Goal: Book appointment/travel/reservation

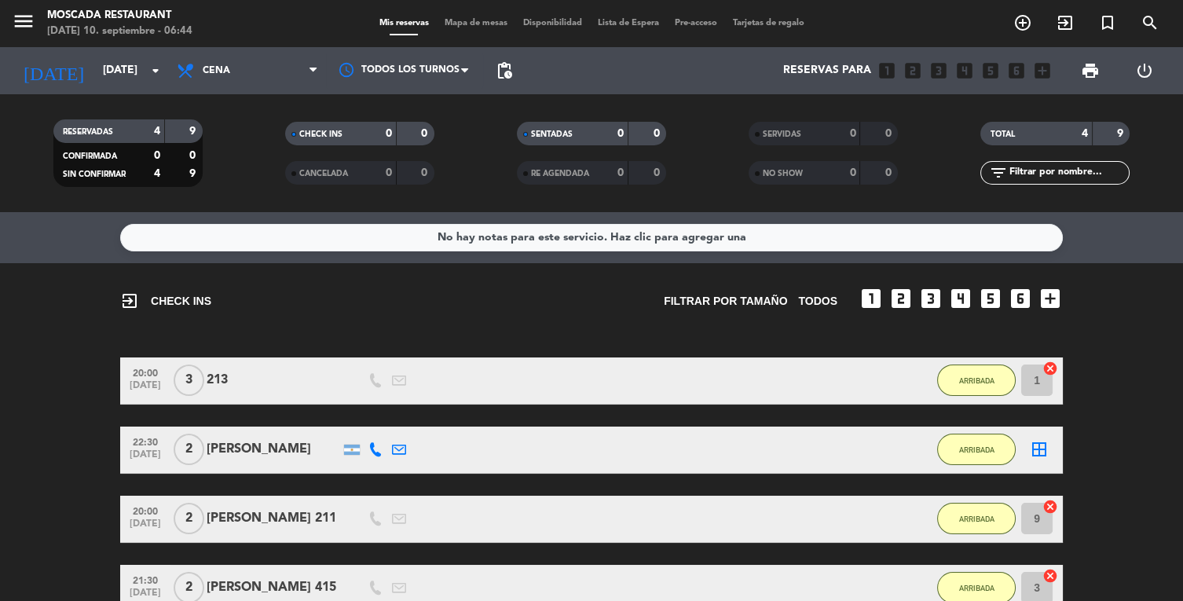
click at [131, 67] on input "[DATE]" at bounding box center [169, 71] width 149 height 28
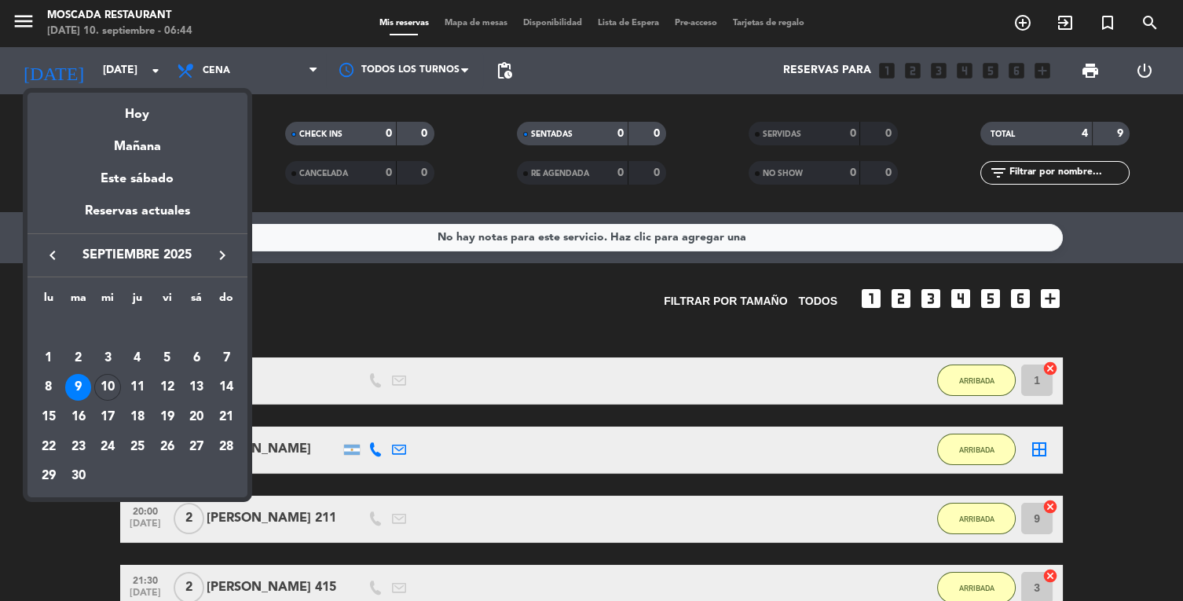
click at [102, 400] on td "10" at bounding box center [108, 388] width 30 height 30
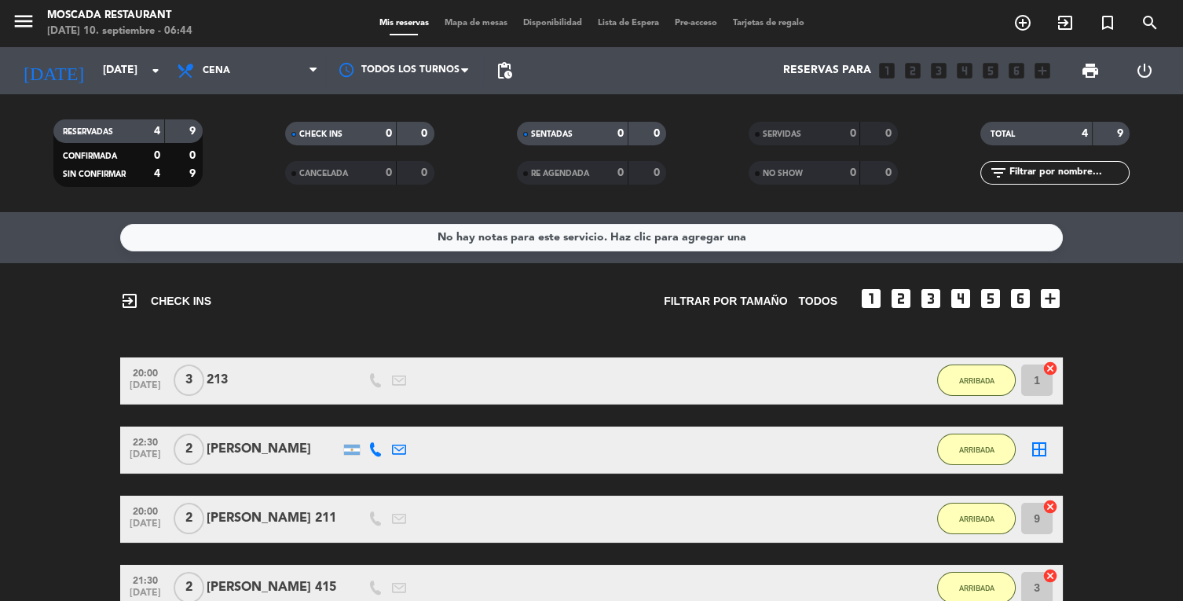
type input "[DATE]"
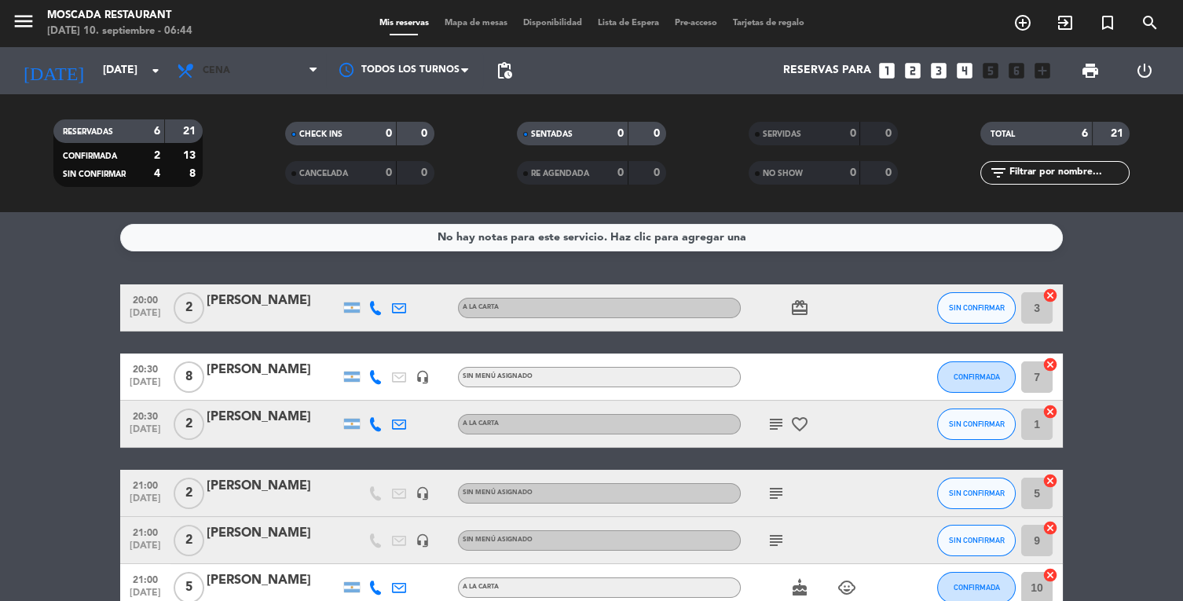
click at [287, 73] on span "Cena" at bounding box center [247, 70] width 157 height 35
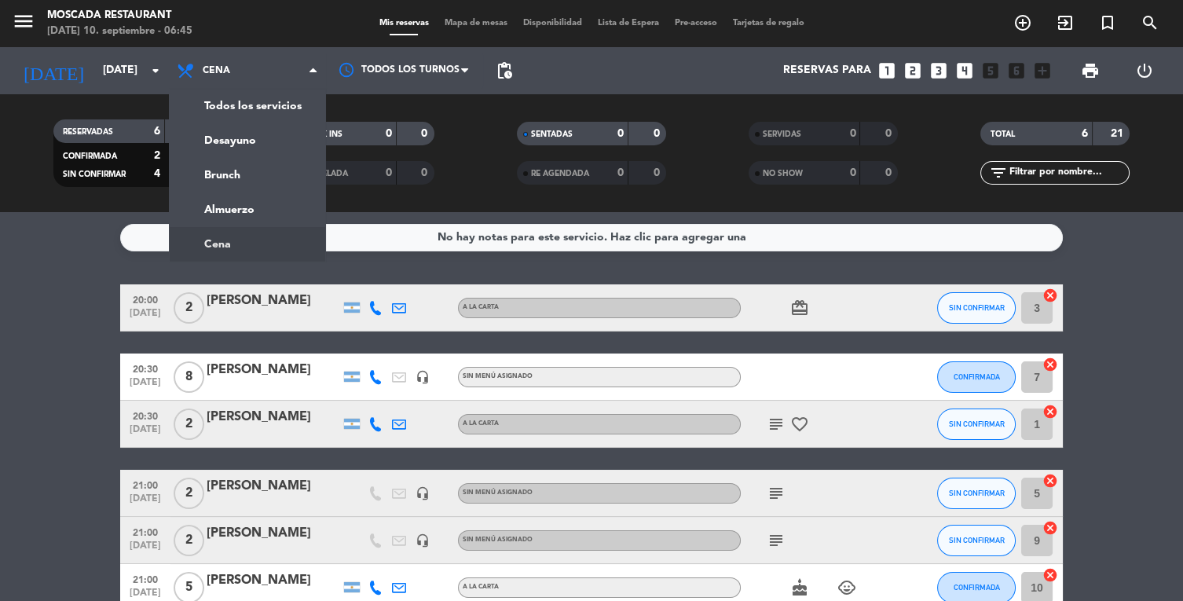
click at [253, 187] on div "menu Moscada Restaurant [DATE] 10. septiembre - 06:45 Mis reservas Mapa de mesa…" at bounding box center [591, 106] width 1183 height 212
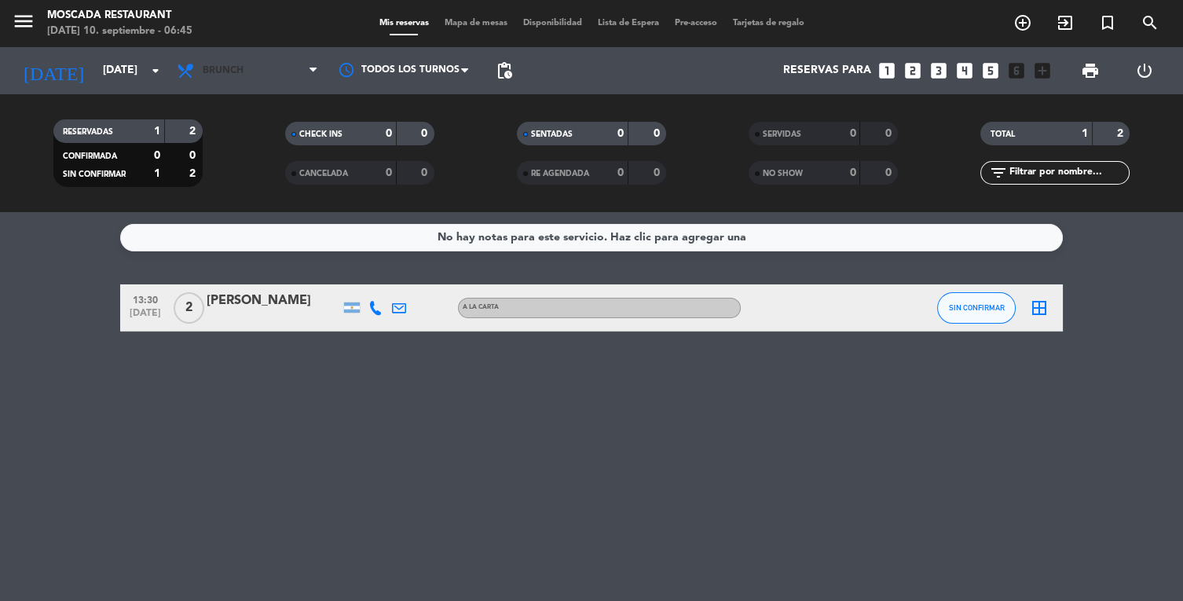
click at [261, 75] on span "Brunch" at bounding box center [247, 70] width 157 height 35
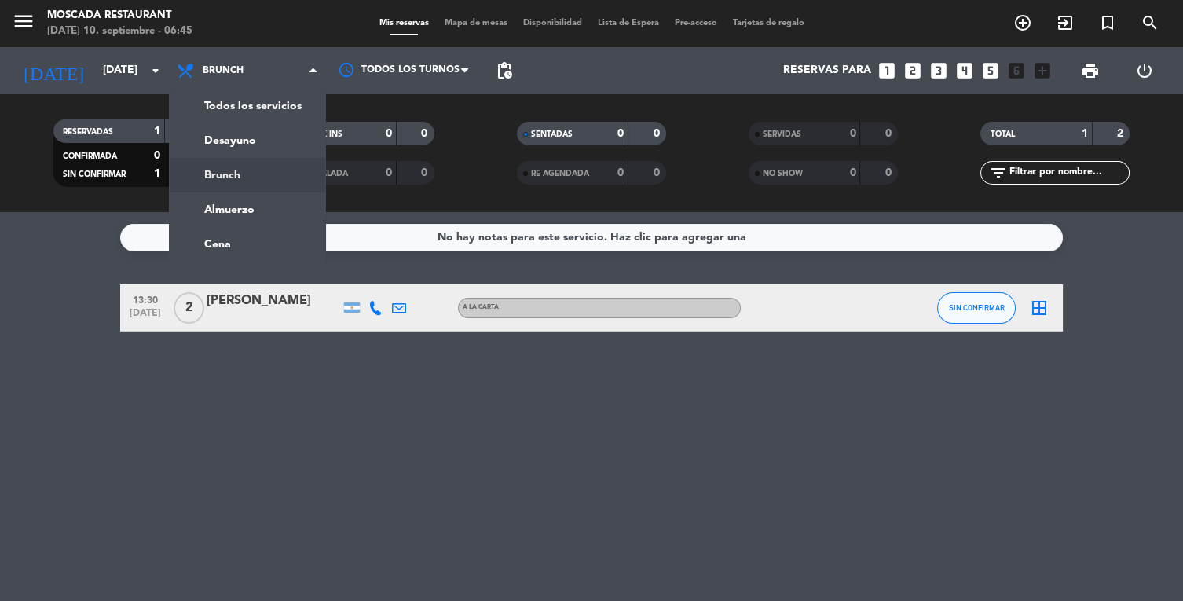
click at [288, 133] on div "menu Moscada Restaurant [DATE] 10. septiembre - 06:45 Mis reservas Mapa de mesa…" at bounding box center [591, 106] width 1183 height 212
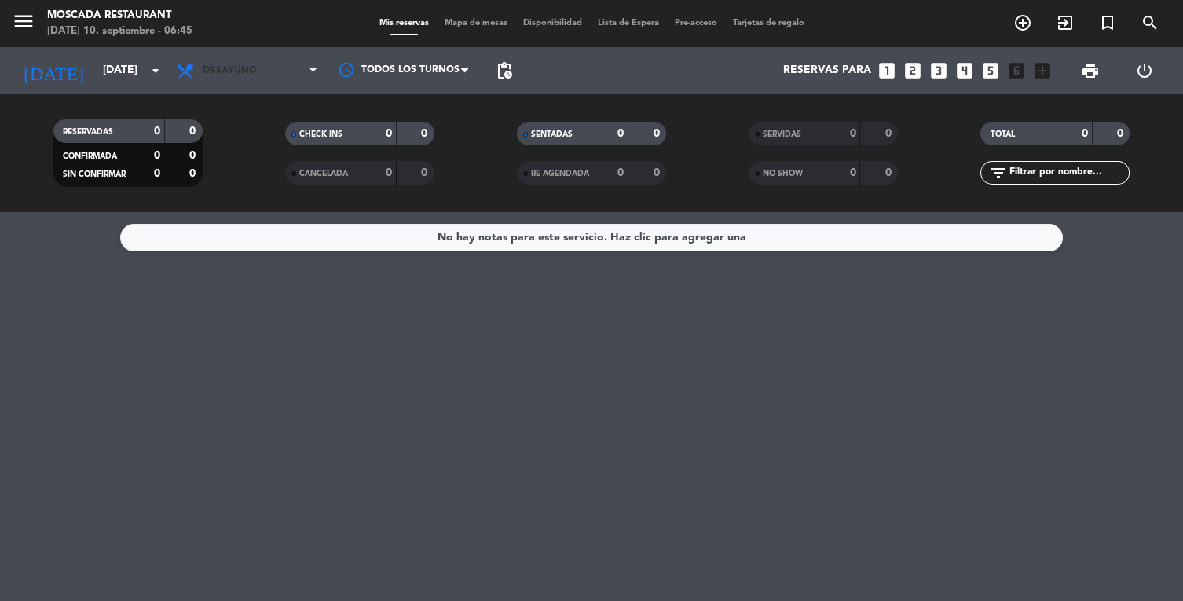
click at [258, 70] on span "Desayuno" at bounding box center [247, 70] width 157 height 35
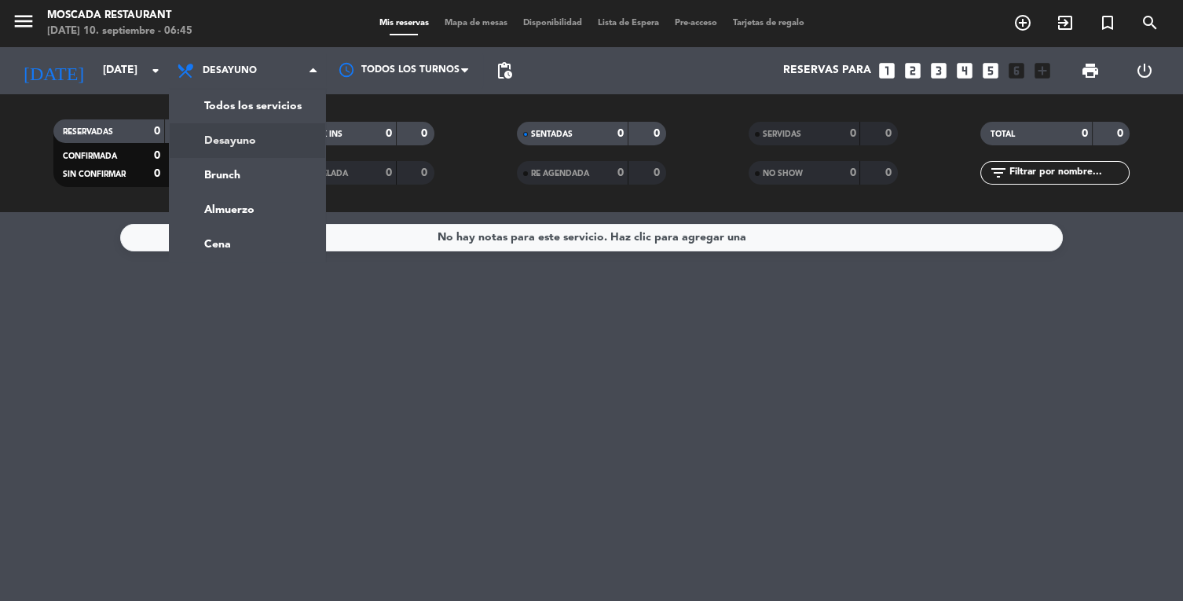
click at [267, 178] on div "menu Moscada Restaurant [DATE] 10. septiembre - 06:45 Mis reservas Mapa de mesa…" at bounding box center [591, 106] width 1183 height 212
